Goal: Task Accomplishment & Management: Manage account settings

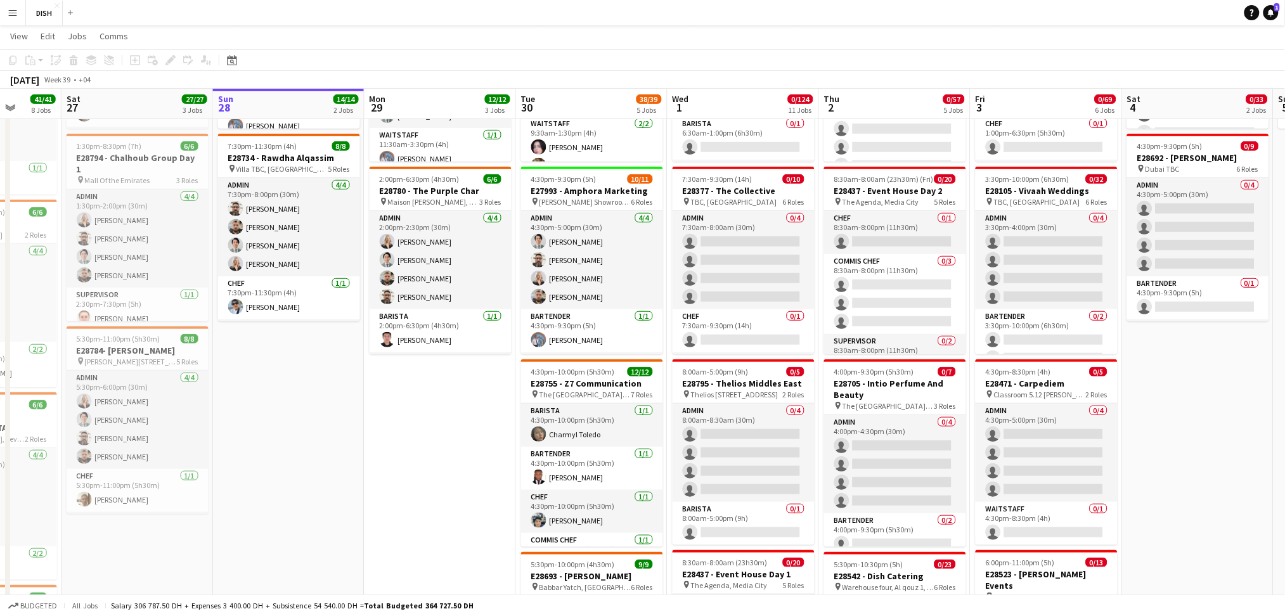
scroll to position [0, 413]
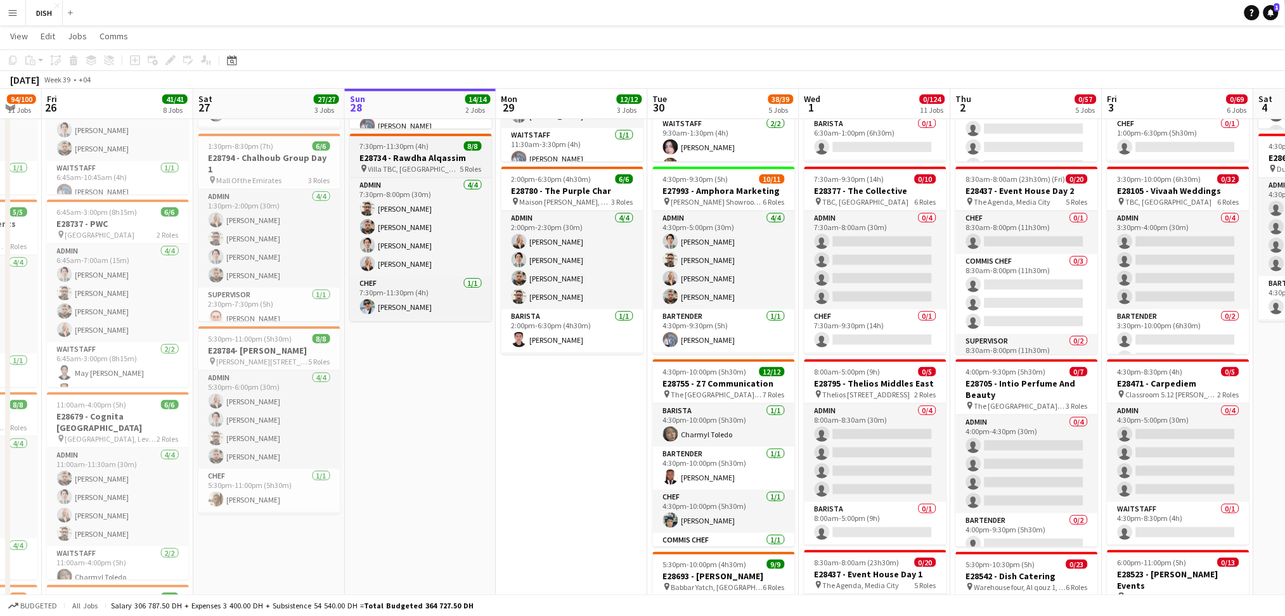
click at [405, 166] on span "Villa TBC, [GEOGRAPHIC_DATA] , [GEOGRAPHIC_DATA]" at bounding box center [414, 169] width 92 height 10
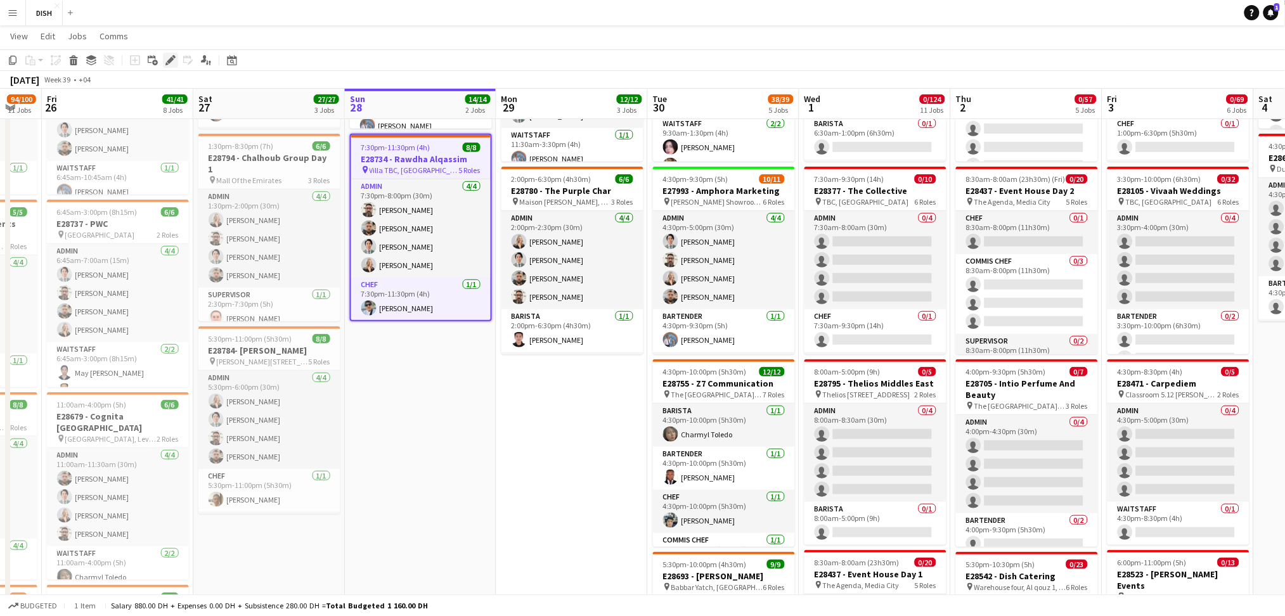
click at [171, 62] on icon "Edit" at bounding box center [171, 60] width 10 height 10
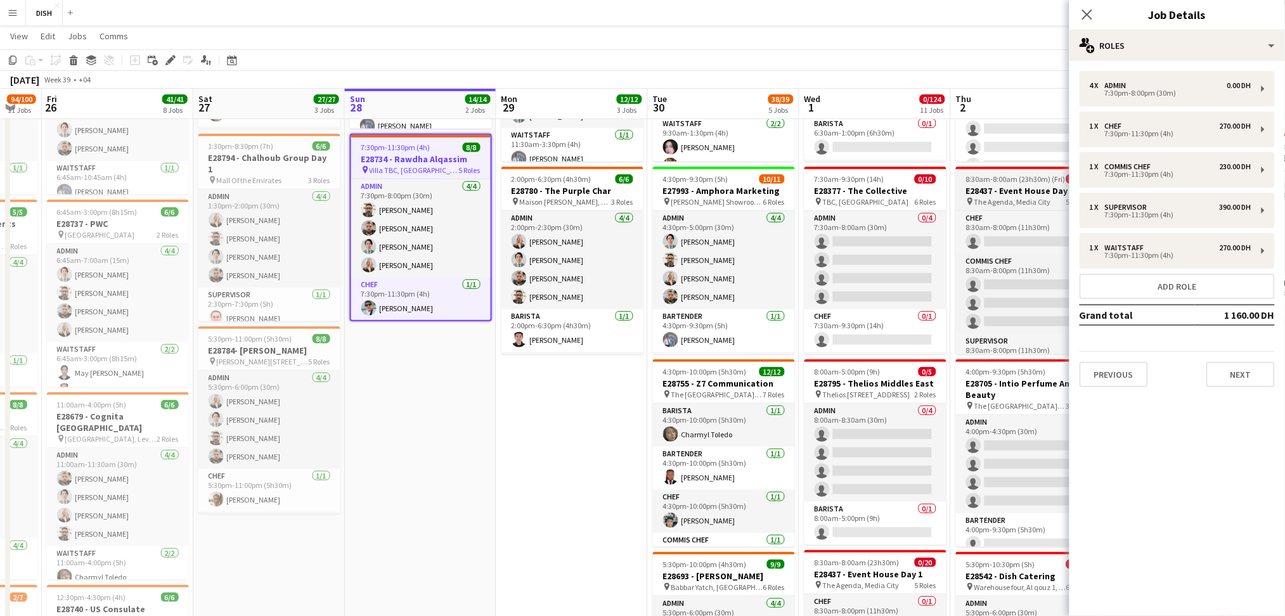
click at [1111, 362] on button "Previous" at bounding box center [1114, 374] width 68 height 25
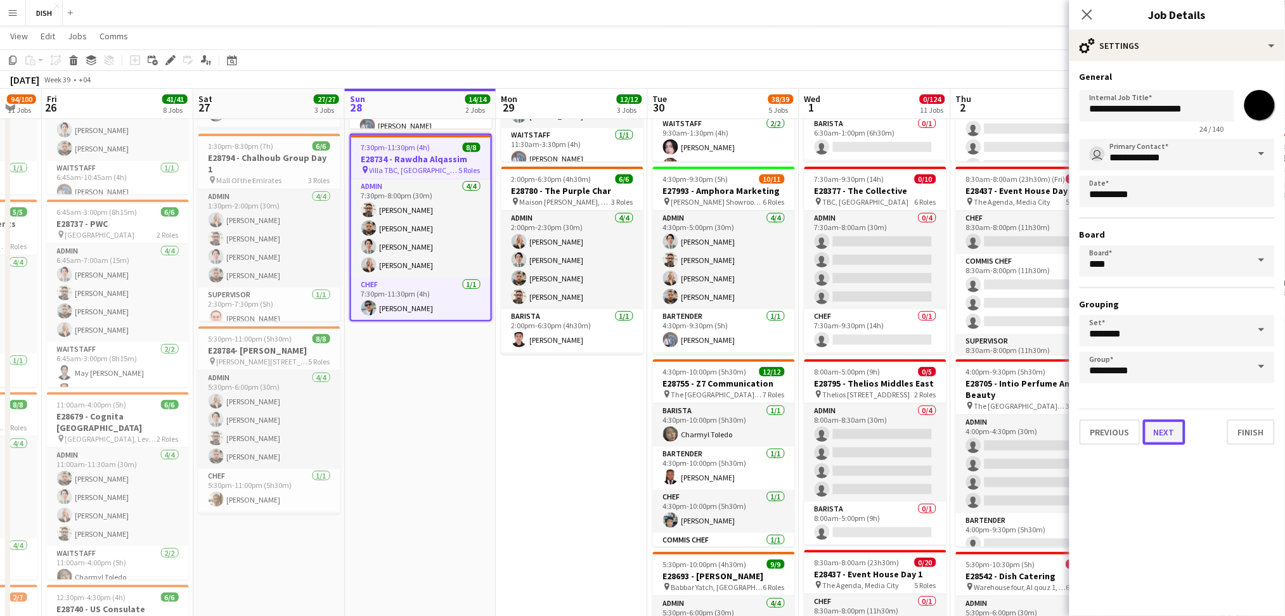
click at [1159, 424] on button "Next" at bounding box center [1164, 432] width 42 height 25
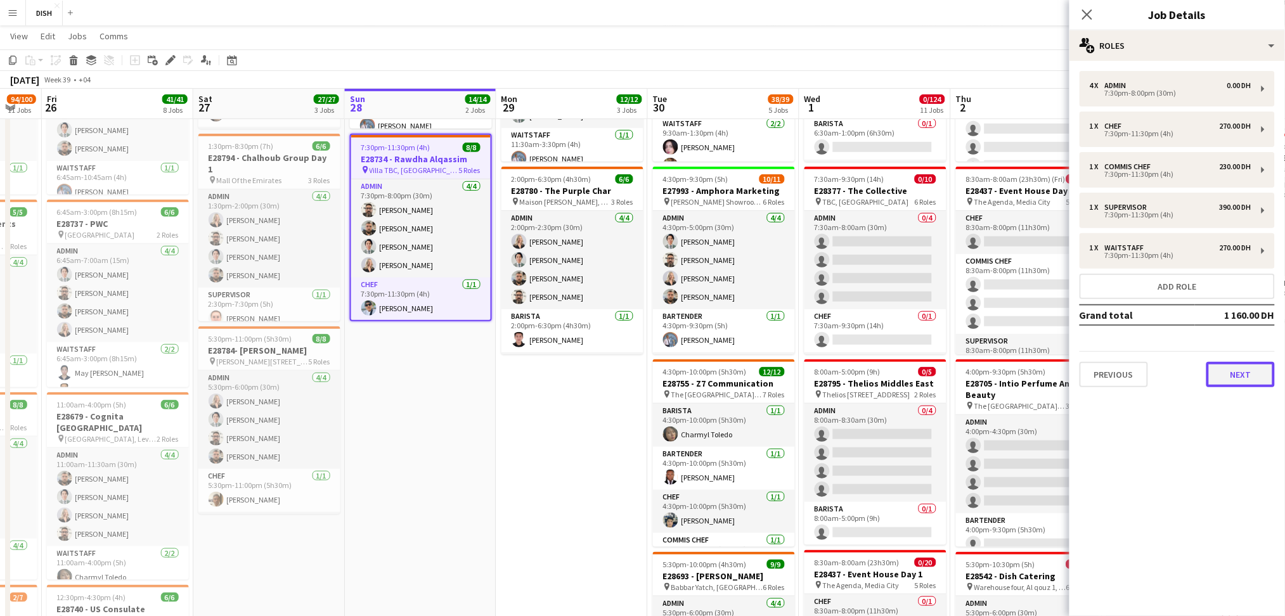
click at [1233, 379] on button "Next" at bounding box center [1241, 374] width 68 height 25
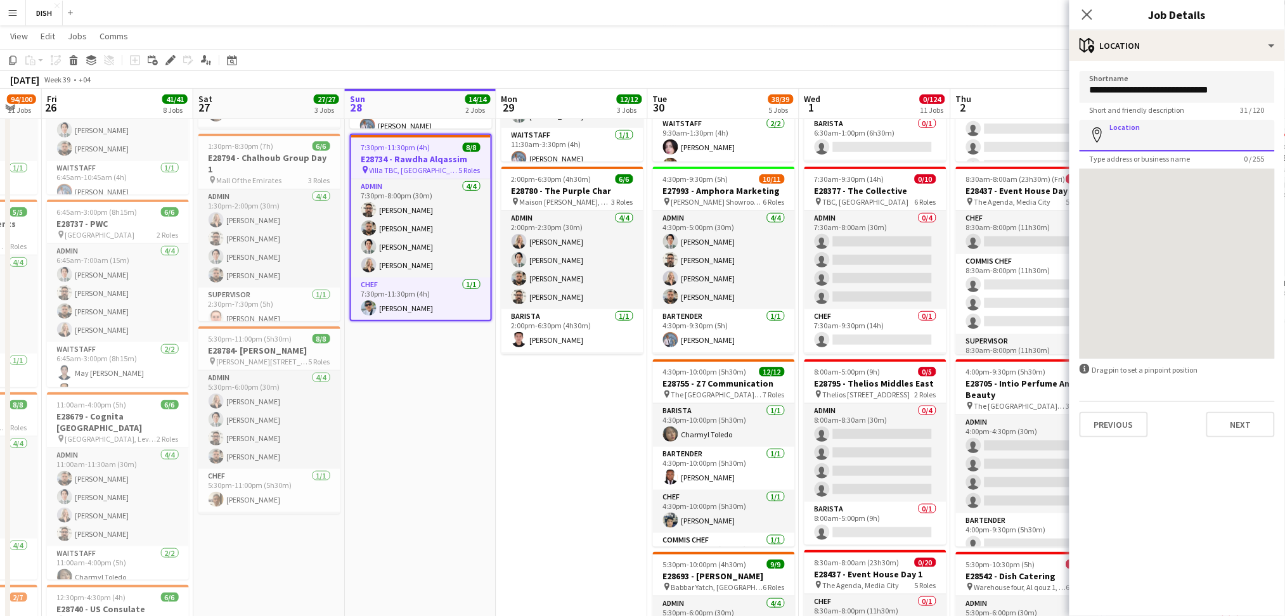
click at [1127, 136] on input "Location" at bounding box center [1177, 136] width 195 height 32
paste input "**********"
type input "**********"
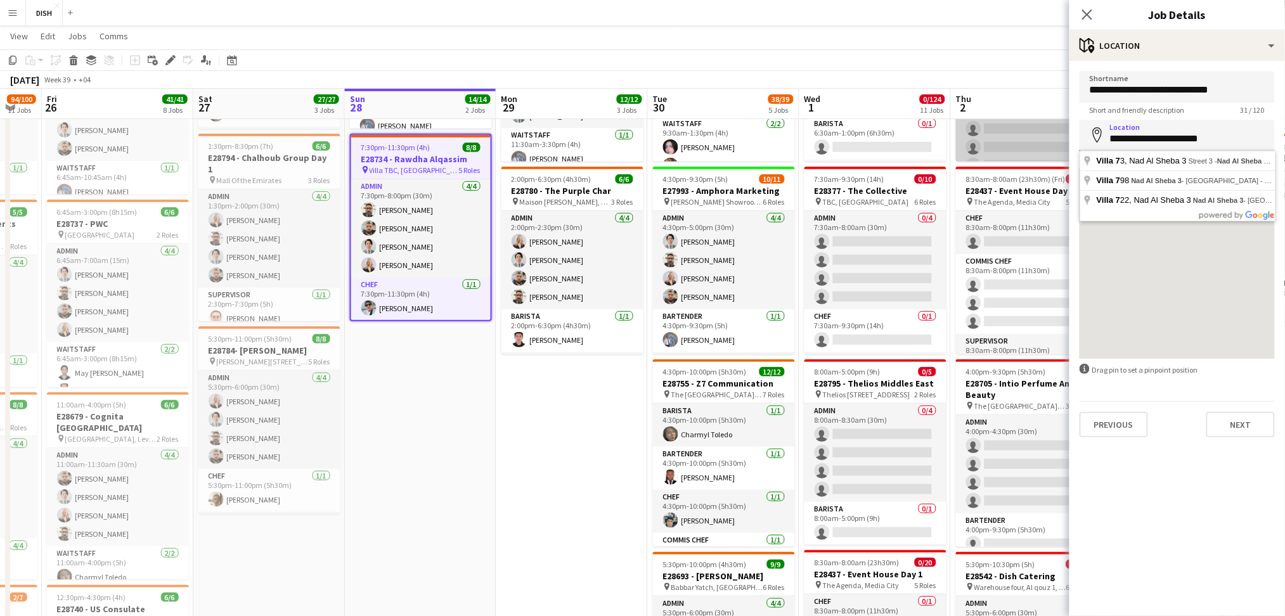
drag, startPoint x: 1210, startPoint y: 134, endPoint x: 1050, endPoint y: 142, distance: 160.0
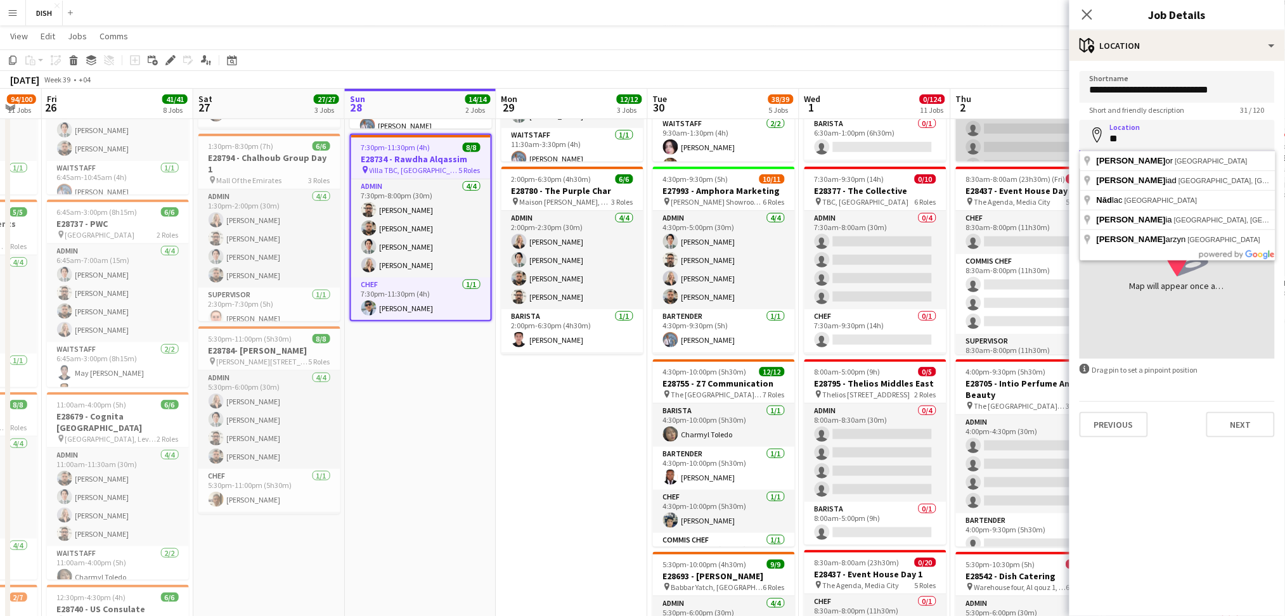
type input "*"
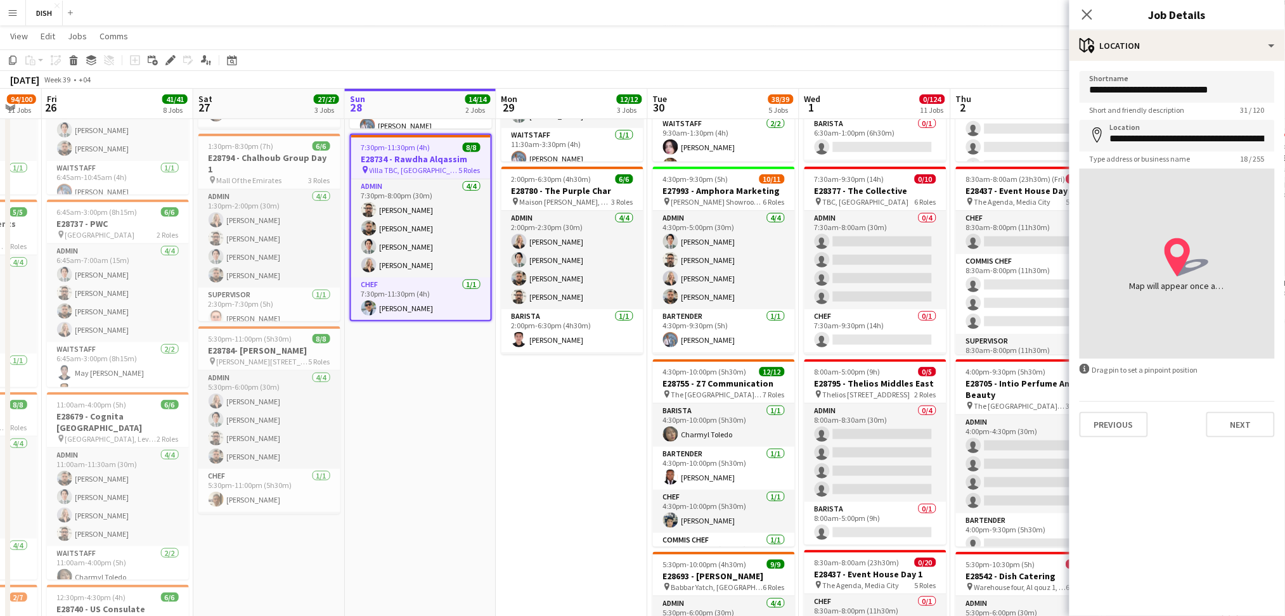
type input "**********"
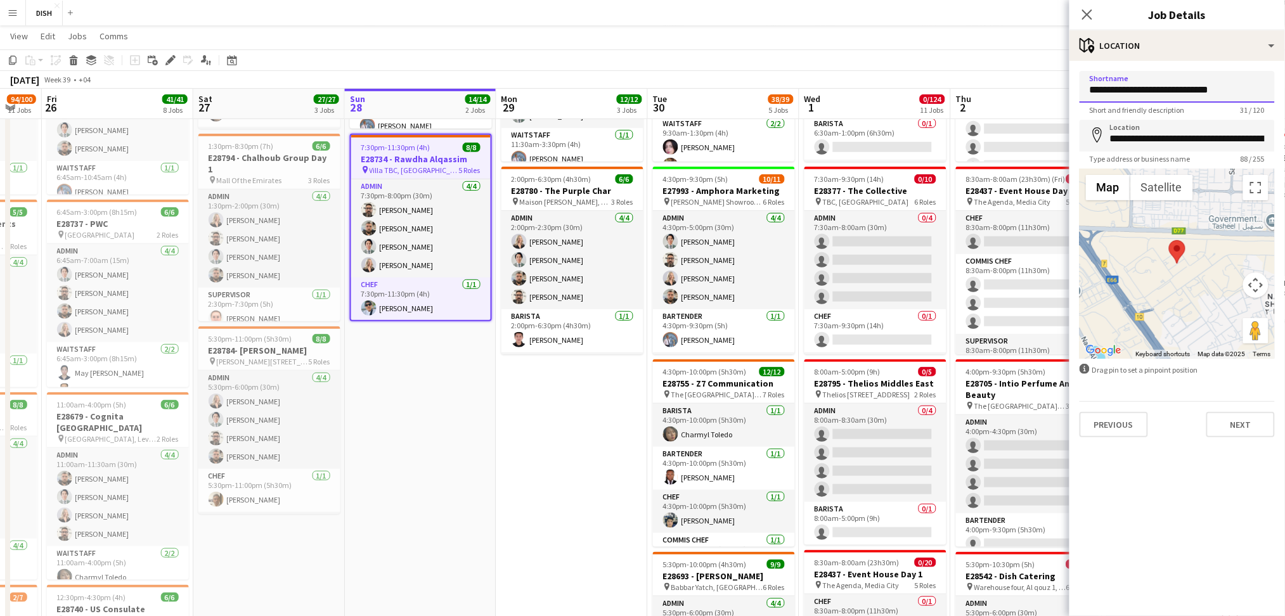
drag, startPoint x: 1233, startPoint y: 88, endPoint x: 1002, endPoint y: 109, distance: 231.8
paste input
type input "**********"
click at [1244, 429] on button "Next" at bounding box center [1241, 424] width 68 height 25
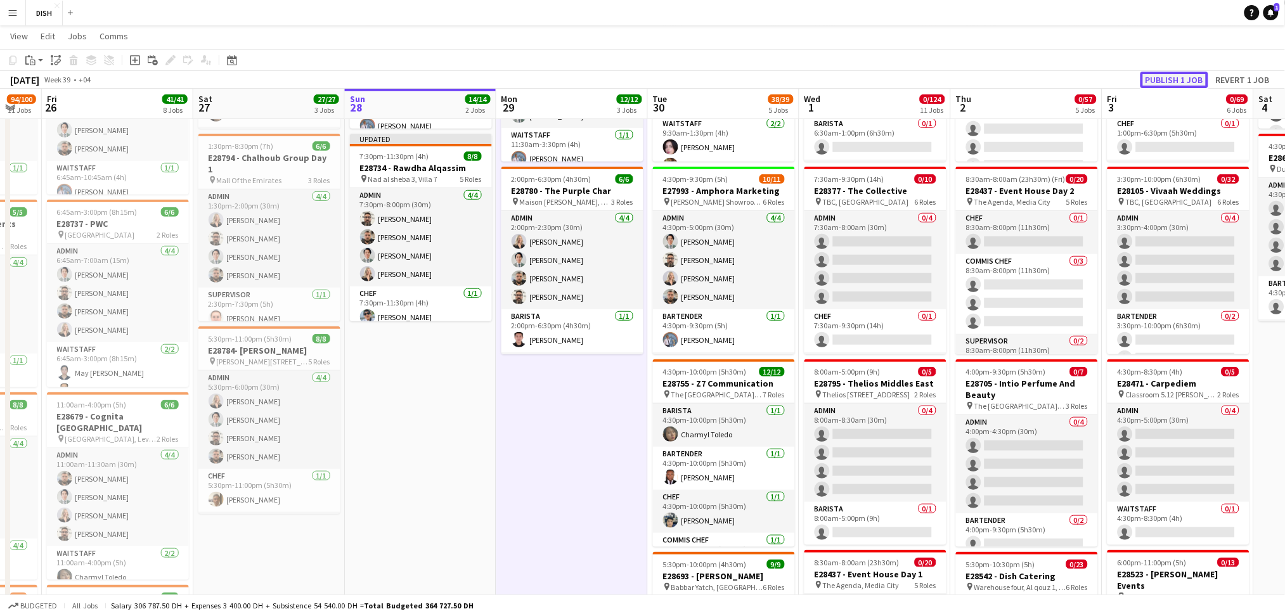
click at [1185, 72] on button "Publish 1 job" at bounding box center [1175, 80] width 68 height 16
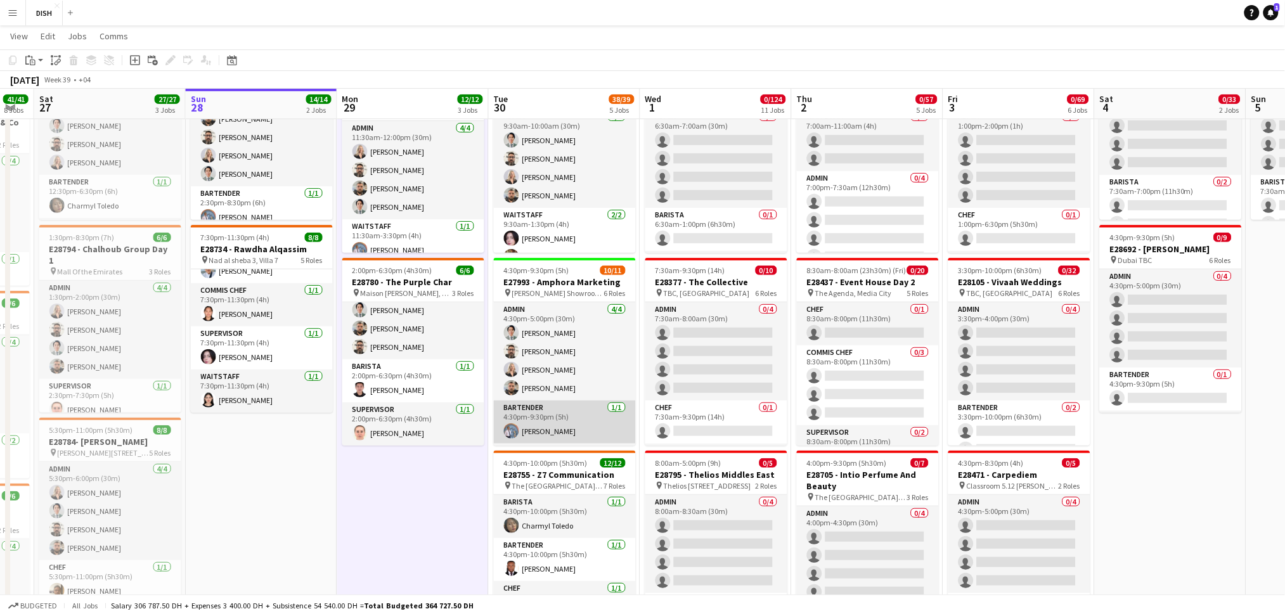
scroll to position [207, 0]
click at [594, 374] on app-card-role "Waitstaff 1I [DATE] 4:30pm-9:30pm (5h) [PERSON_NAME] May [PERSON_NAME] single-n…" at bounding box center [565, 406] width 142 height 80
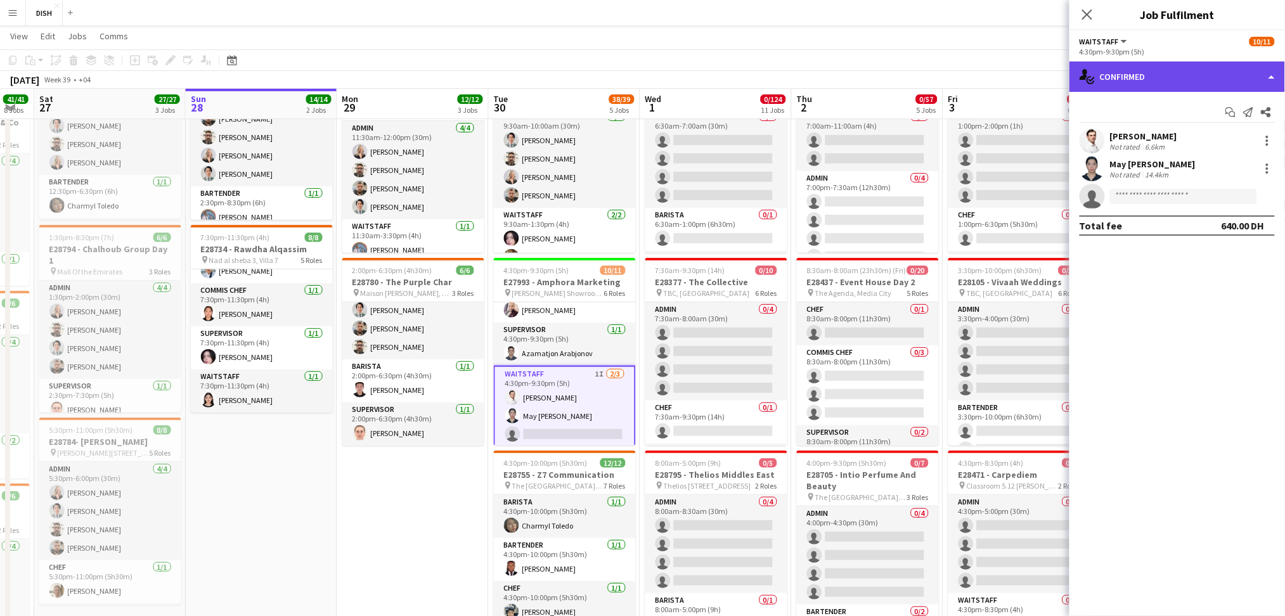
click at [1185, 84] on div "single-neutral-actions-check-2 Confirmed" at bounding box center [1178, 77] width 216 height 30
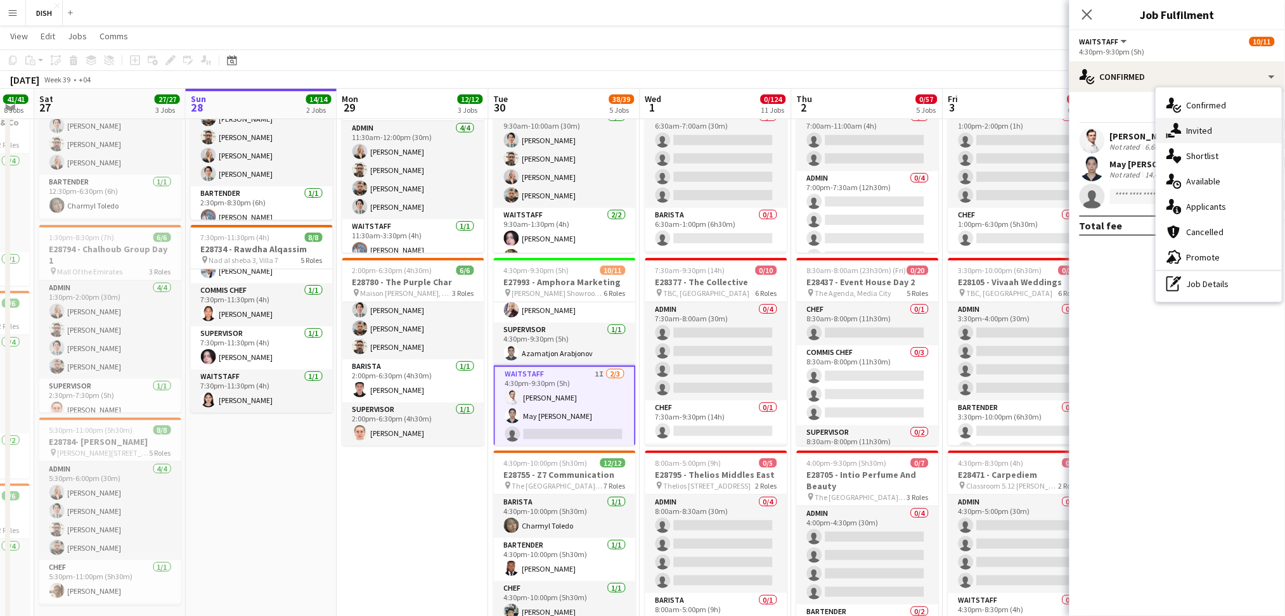
click at [1192, 133] on span "Invited" at bounding box center [1200, 130] width 26 height 11
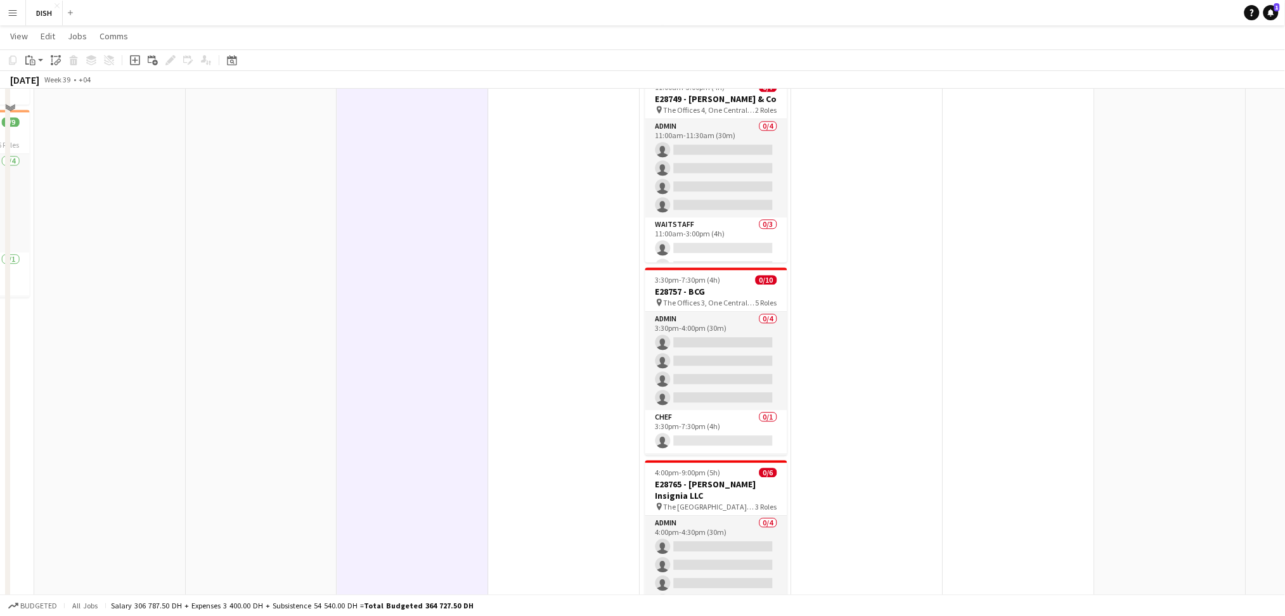
scroll to position [0, 0]
